Goal: Find specific page/section: Find specific page/section

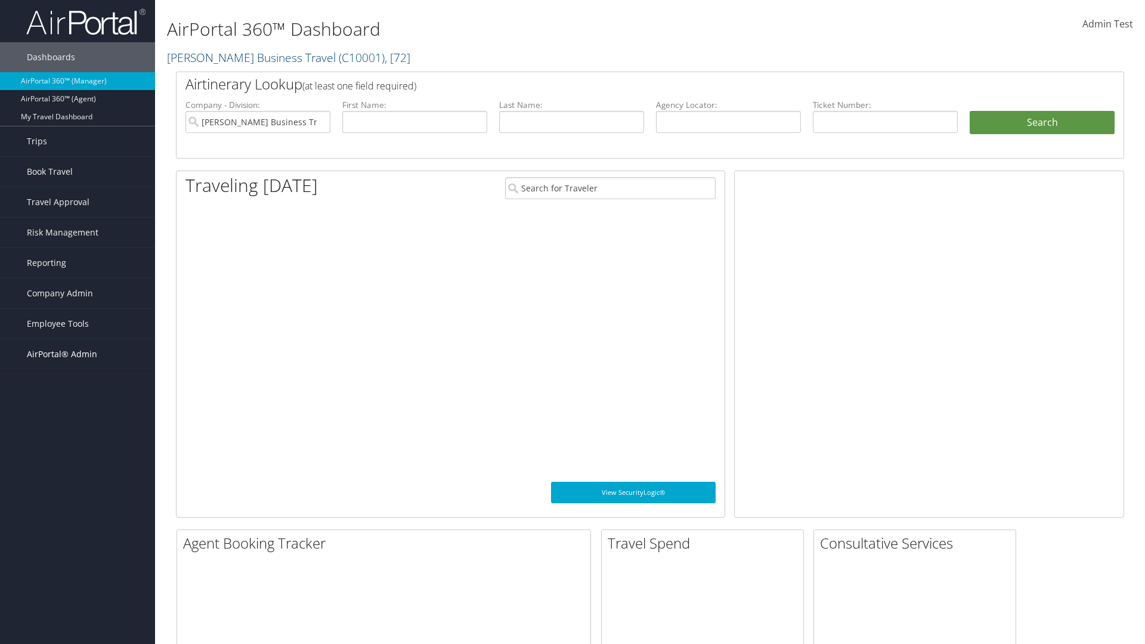
click at [78, 354] on span "AirPortal® Admin" at bounding box center [62, 354] width 70 height 30
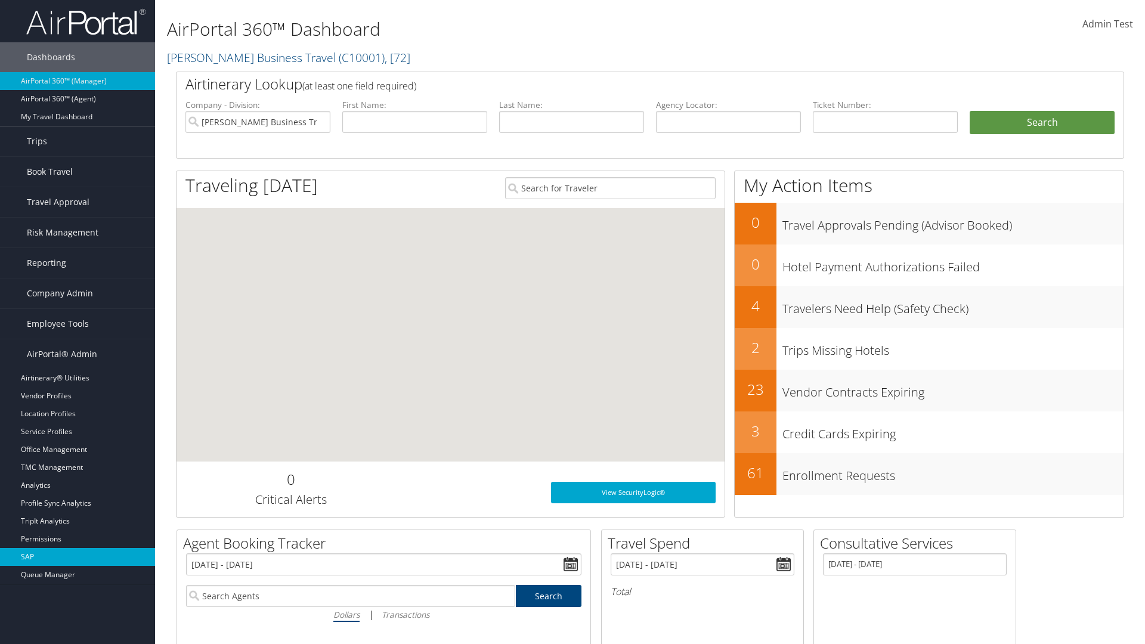
click at [78, 557] on link "SAP" at bounding box center [77, 557] width 155 height 18
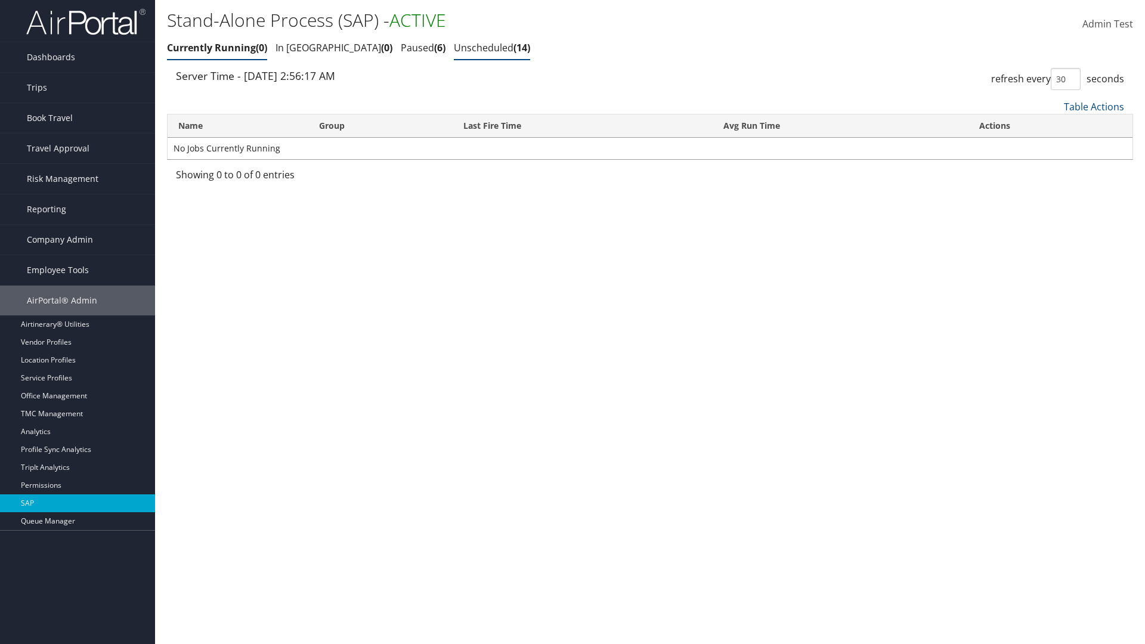
click at [454, 48] on link "Unscheduled 14" at bounding box center [492, 47] width 76 height 13
